Goal: Navigation & Orientation: Understand site structure

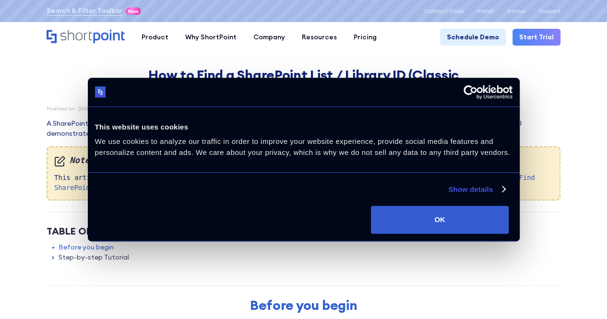
click at [366, 199] on div "Consent Selection Necessary Preferences Statistics Marketing Show details" at bounding box center [304, 186] width 432 height 26
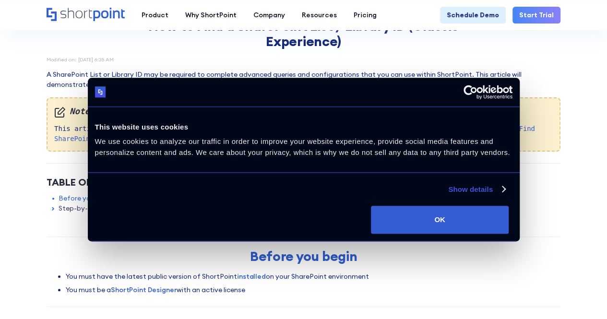
scroll to position [48, 0]
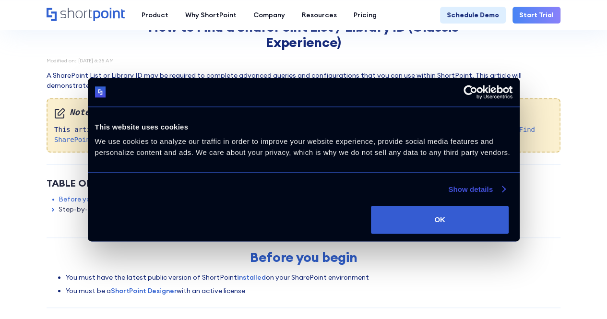
click at [449, 195] on link "Show details" at bounding box center [477, 190] width 57 height 12
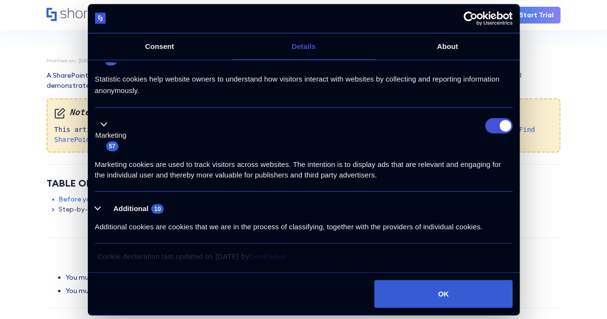
scroll to position [215, 0]
click at [495, 134] on input "Marketing" at bounding box center [498, 126] width 27 height 15
checkbox input "false"
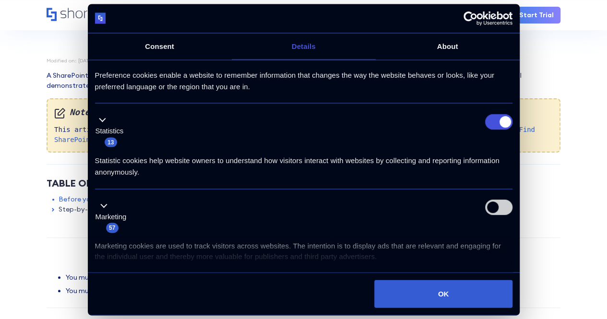
click at [495, 130] on input "Statistics" at bounding box center [498, 121] width 27 height 15
checkbox input "false"
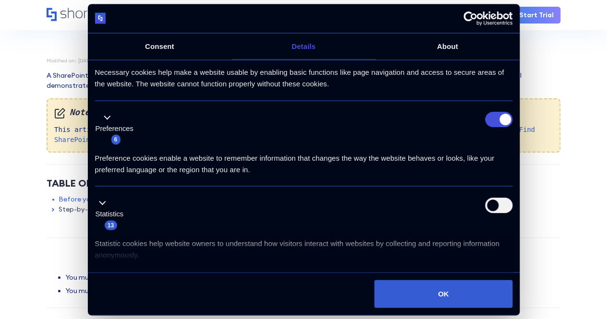
scroll to position [47, 0]
click at [495, 128] on input "Preferences" at bounding box center [498, 119] width 27 height 15
checkbox input "false"
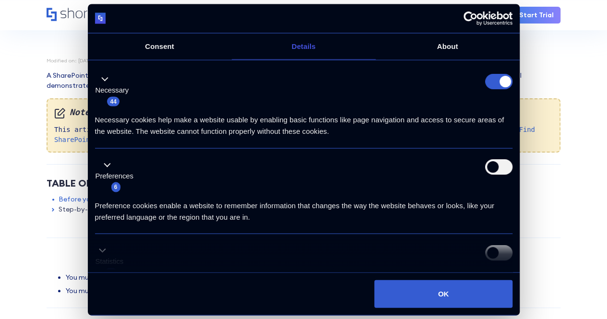
click at [504, 102] on li "Necessary 44 Necessary cookies help make a website usable by enabling basic fun…" at bounding box center [304, 106] width 418 height 86
click at [500, 89] on form at bounding box center [498, 80] width 27 height 15
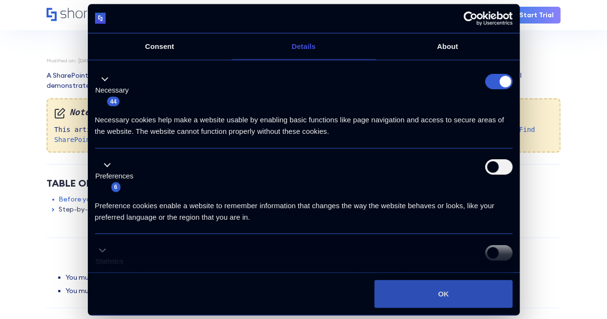
click at [421, 280] on button "OK" at bounding box center [444, 294] width 138 height 28
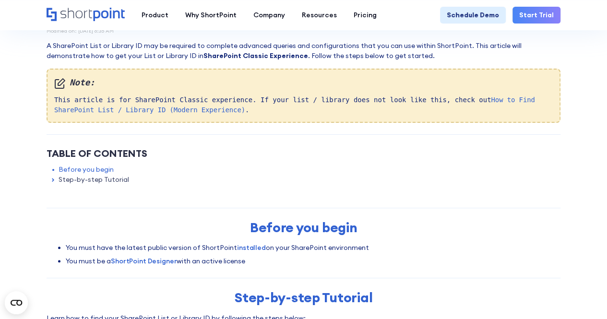
scroll to position [77, 0]
click at [12, 303] on circle "Open CMP widget" at bounding box center [16, 302] width 23 height 23
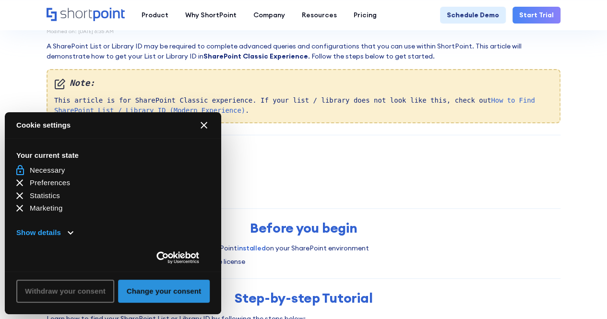
click at [146, 290] on button "Change your consent" at bounding box center [164, 291] width 92 height 23
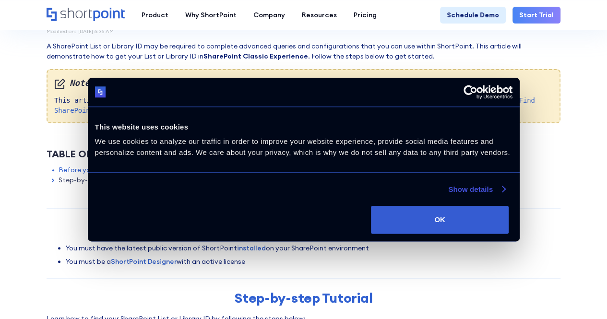
click at [449, 195] on link "Show details" at bounding box center [477, 190] width 57 height 12
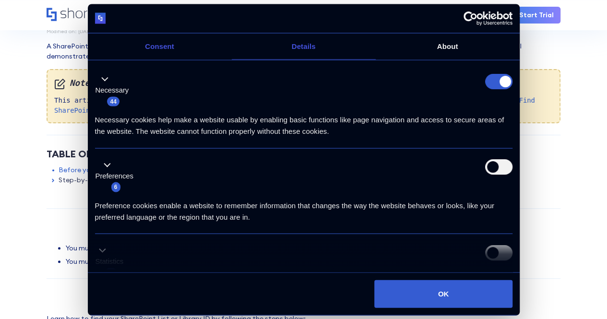
click at [173, 60] on link "Consent" at bounding box center [160, 46] width 144 height 26
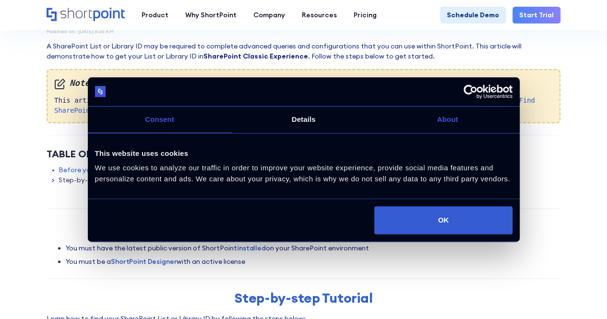
click at [458, 116] on link "About" at bounding box center [448, 120] width 144 height 26
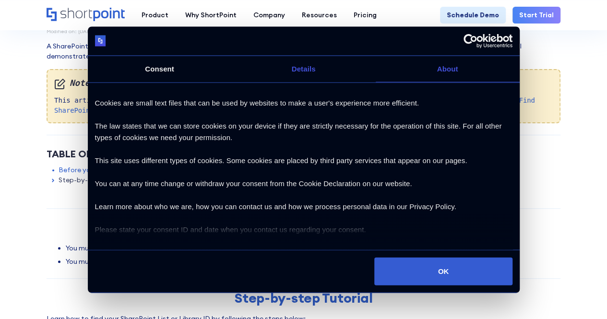
click at [323, 81] on link "Details" at bounding box center [304, 69] width 144 height 26
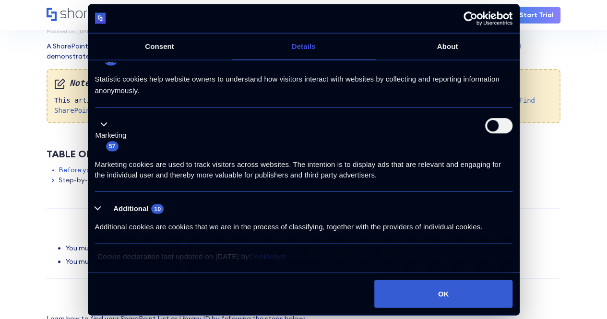
scroll to position [294, 0]
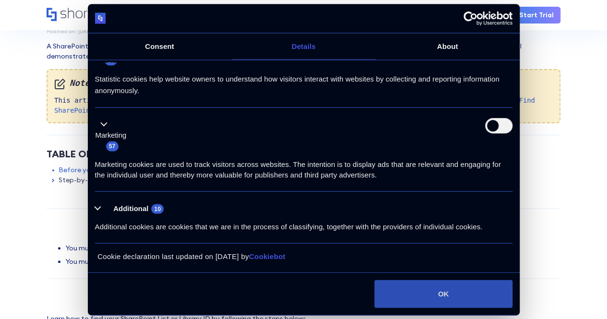
click at [424, 280] on button "OK" at bounding box center [444, 294] width 138 height 28
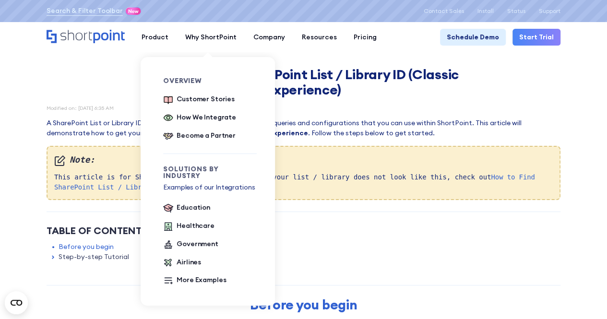
scroll to position [0, 0]
